Goal: Task Accomplishment & Management: Manage account settings

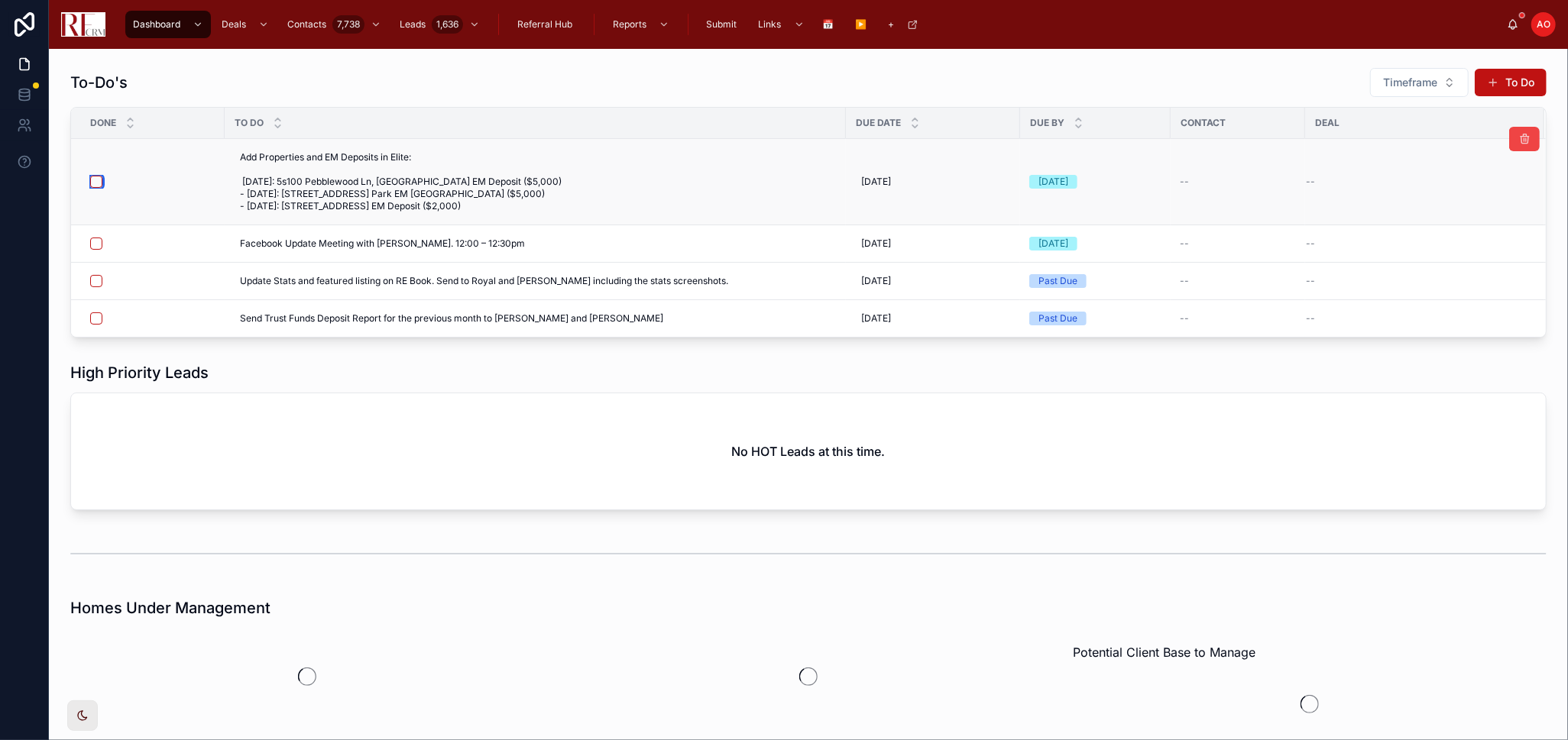
click at [95, 180] on button "button" at bounding box center [96, 182] width 12 height 12
click at [95, 181] on button "button" at bounding box center [96, 182] width 12 height 12
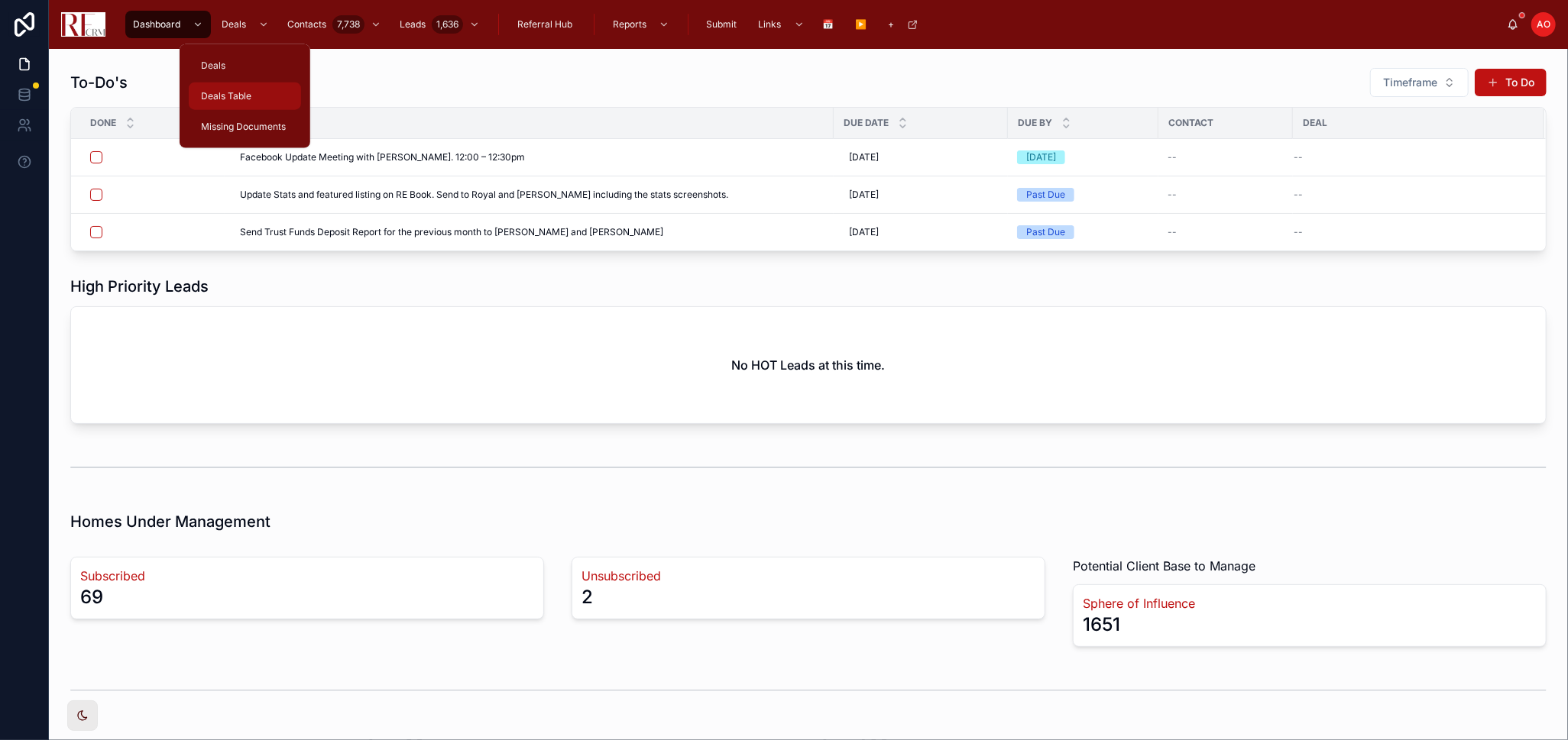
click at [243, 90] on span "Deals Table" at bounding box center [225, 96] width 50 height 12
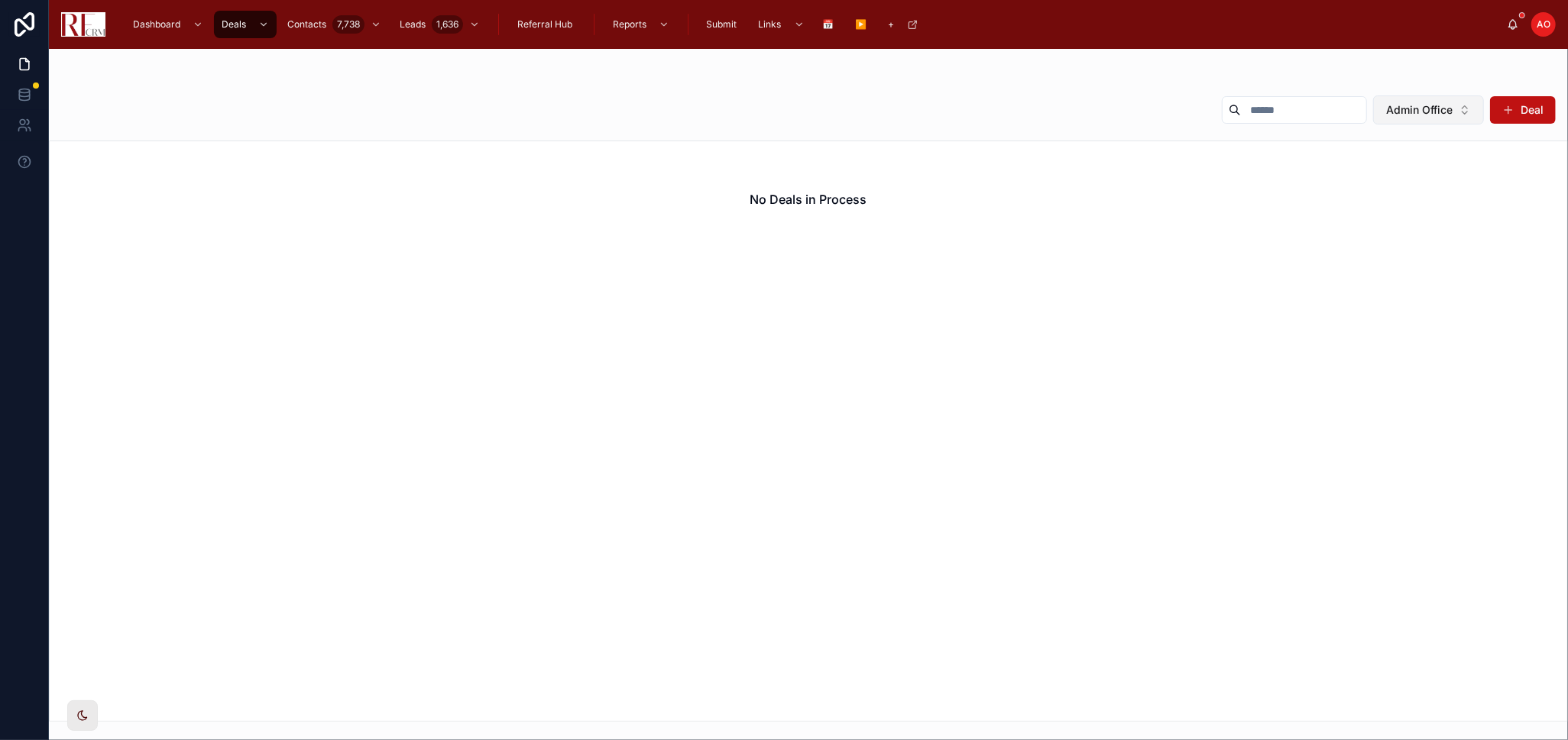
click at [1460, 107] on button "Admin Office" at bounding box center [1428, 109] width 110 height 29
click at [1412, 172] on div "None" at bounding box center [1428, 172] width 184 height 25
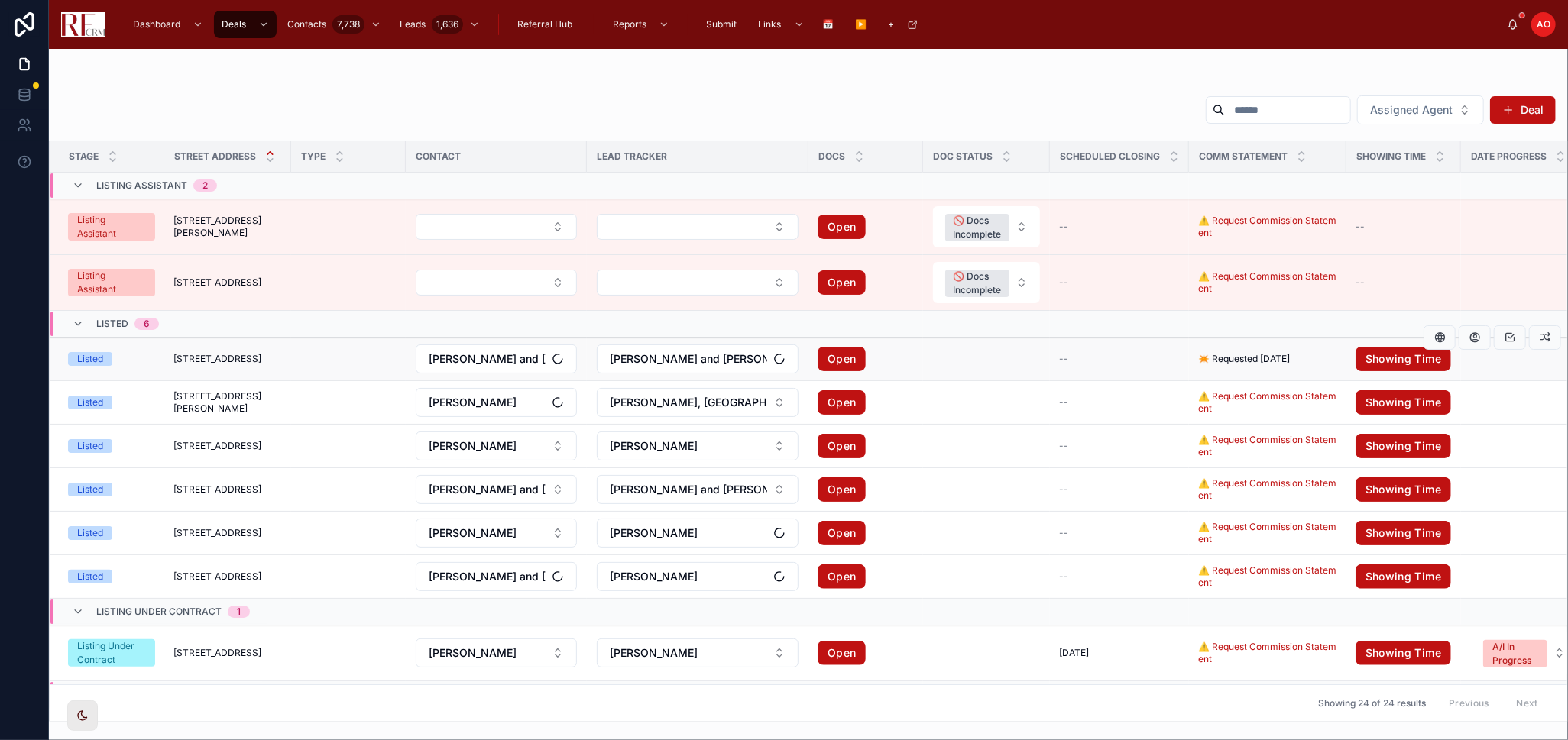
click at [1017, 363] on td at bounding box center [986, 360] width 127 height 44
